Goal: Check status: Check status

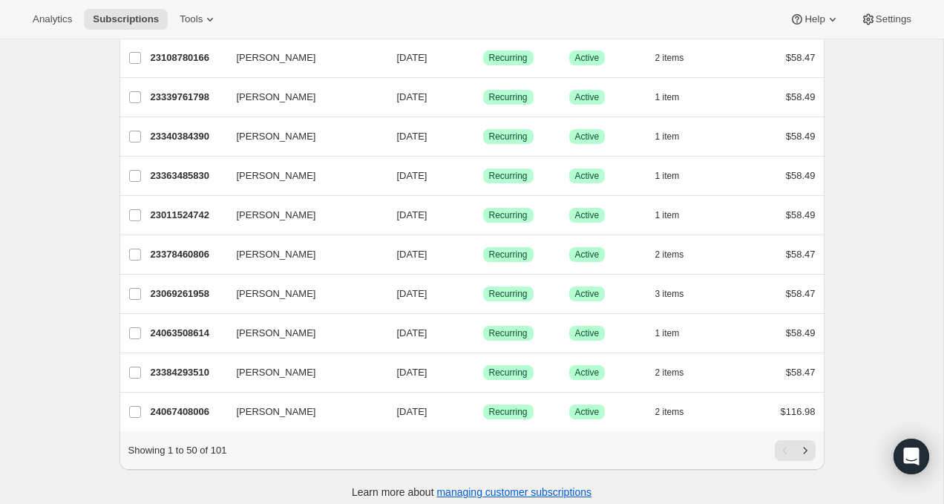
scroll to position [1707, 0]
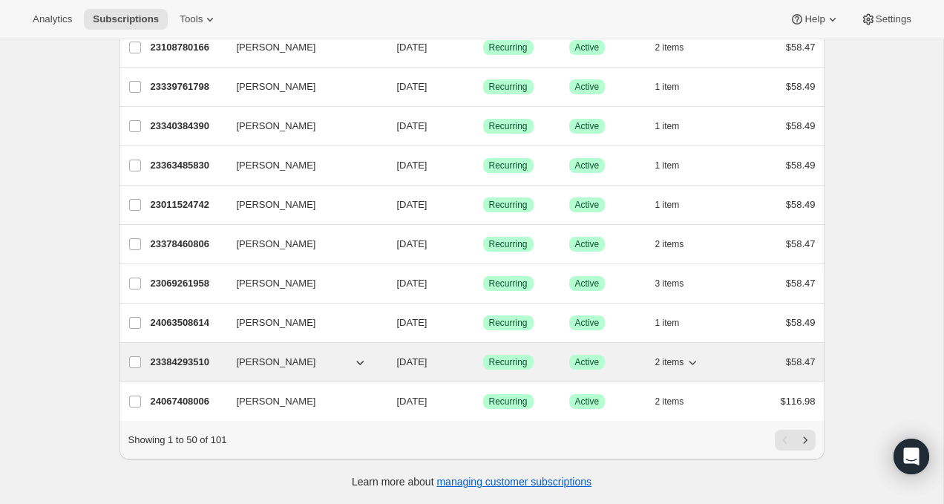
click at [244, 361] on span "[PERSON_NAME]" at bounding box center [276, 362] width 79 height 15
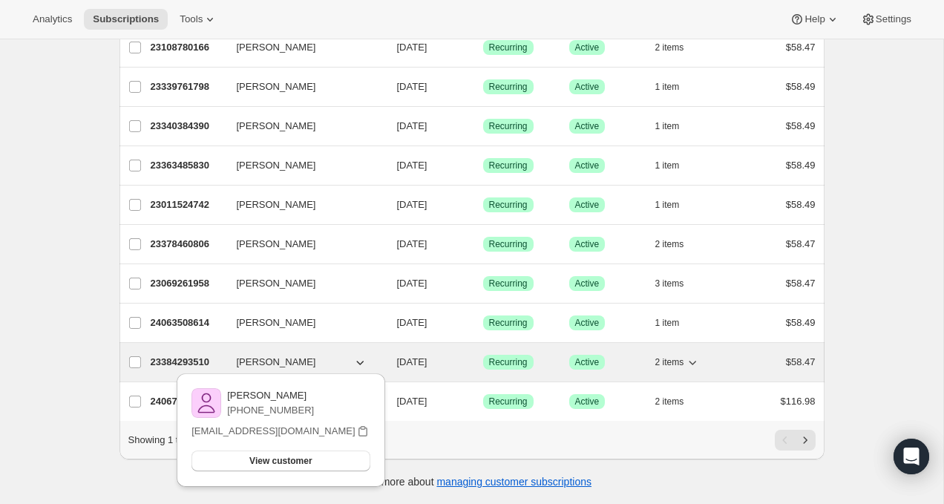
click at [202, 361] on p "23384293510" at bounding box center [188, 362] width 74 height 15
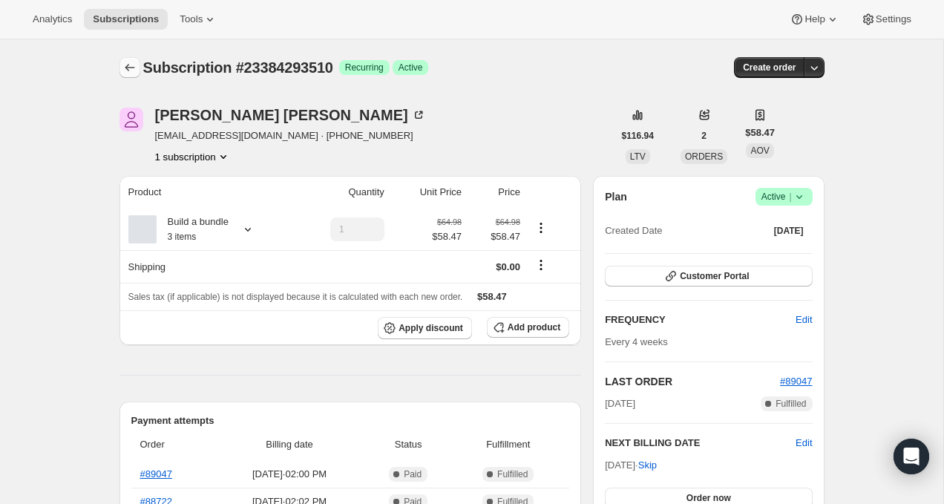
click at [127, 63] on icon "Subscriptions" at bounding box center [129, 67] width 15 height 15
